Goal: Task Accomplishment & Management: Complete application form

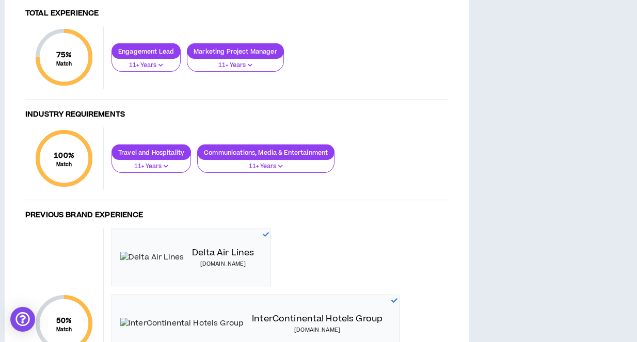
scroll to position [652, 4]
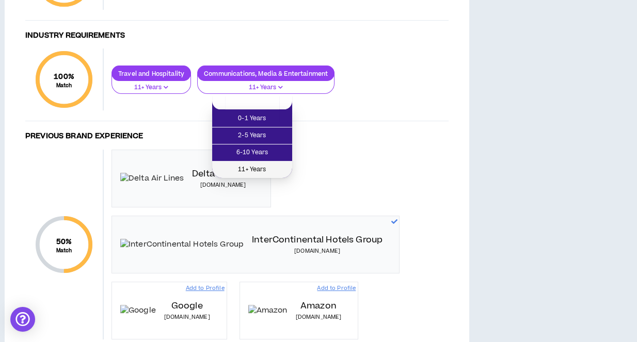
click at [272, 168] on span "11+ Years" at bounding box center [252, 169] width 68 height 11
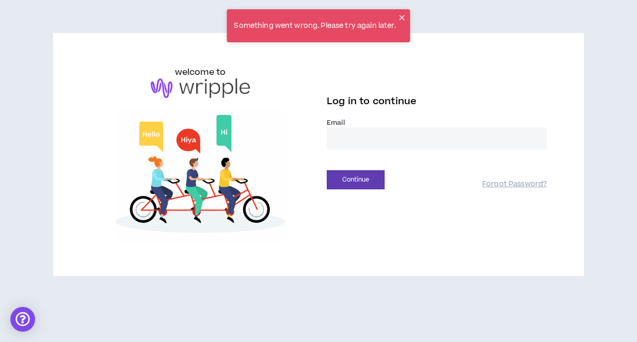
type input "**********"
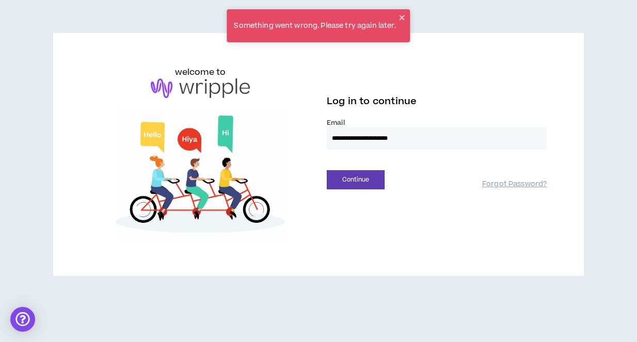
click at [355, 179] on button "Continue" at bounding box center [356, 179] width 58 height 19
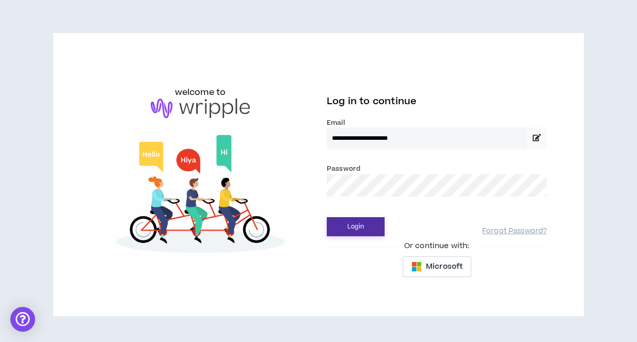
click at [346, 223] on button "Login" at bounding box center [356, 226] width 58 height 19
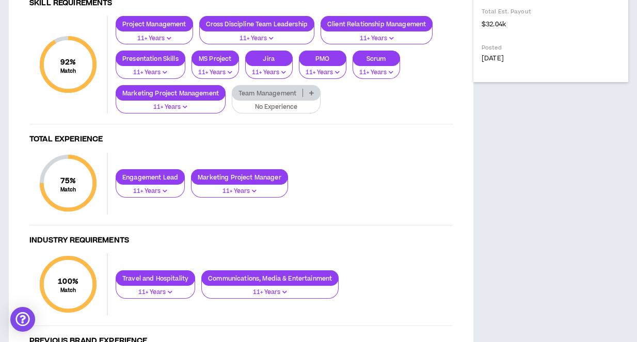
scroll to position [454, 0]
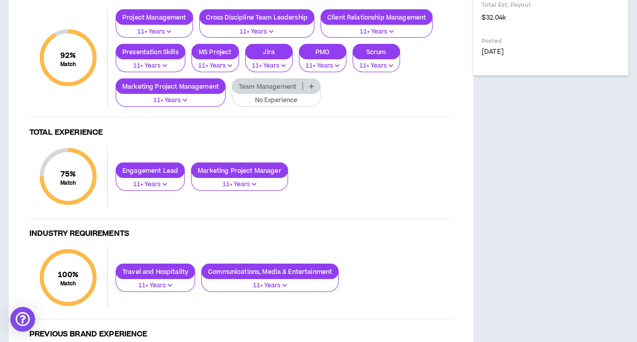
click at [255, 94] on div "Team Management" at bounding box center [276, 85] width 89 height 15
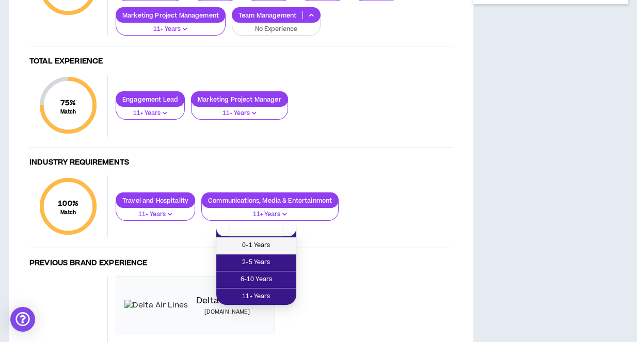
scroll to position [538, 0]
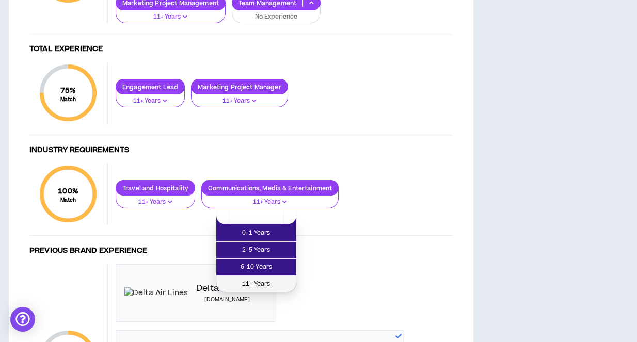
click at [275, 285] on span "11+ Years" at bounding box center [256, 284] width 68 height 11
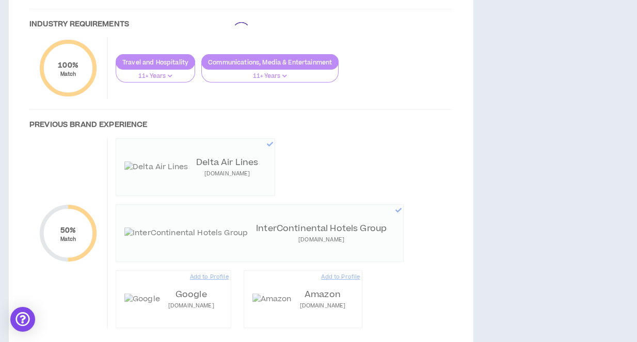
scroll to position [675, 0]
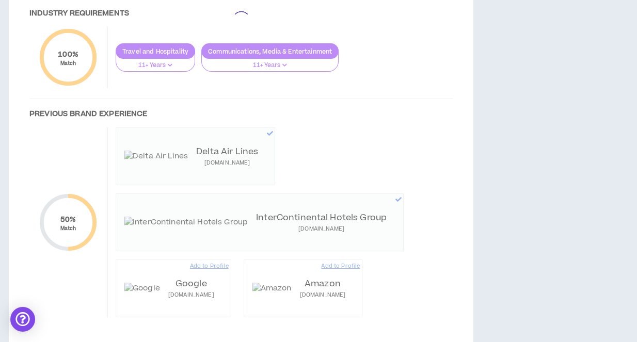
click at [354, 190] on div at bounding box center [241, 20] width 444 height 636
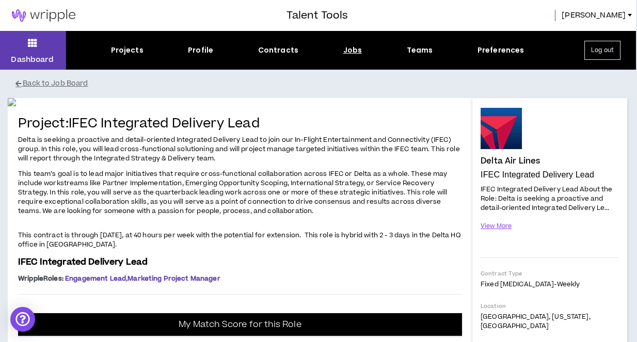
scroll to position [0, 1]
